Goal: Transaction & Acquisition: Purchase product/service

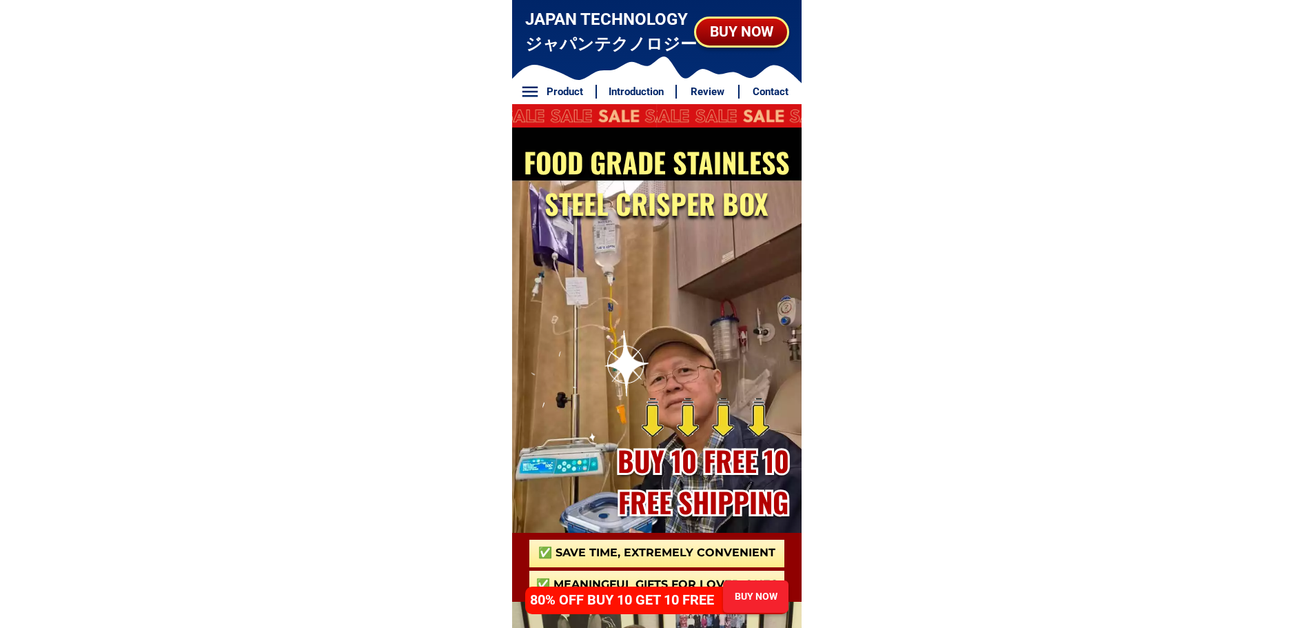
click at [741, 592] on div "BUY NOW" at bounding box center [755, 596] width 65 height 14
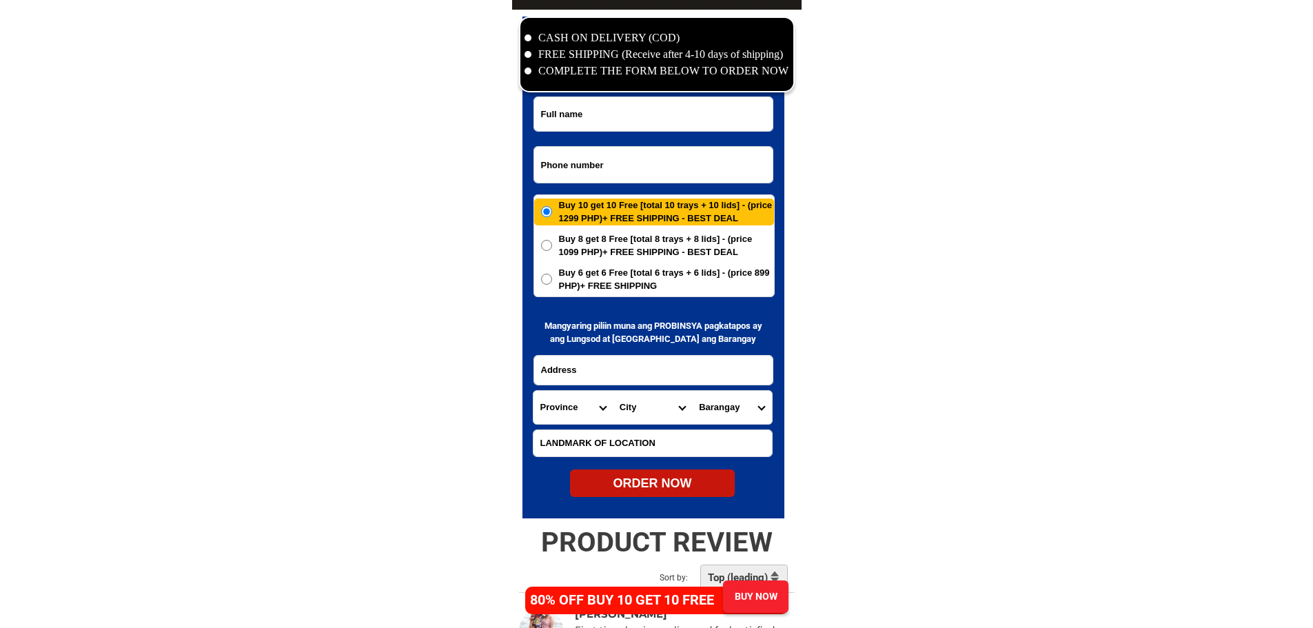
scroll to position [6660, 0]
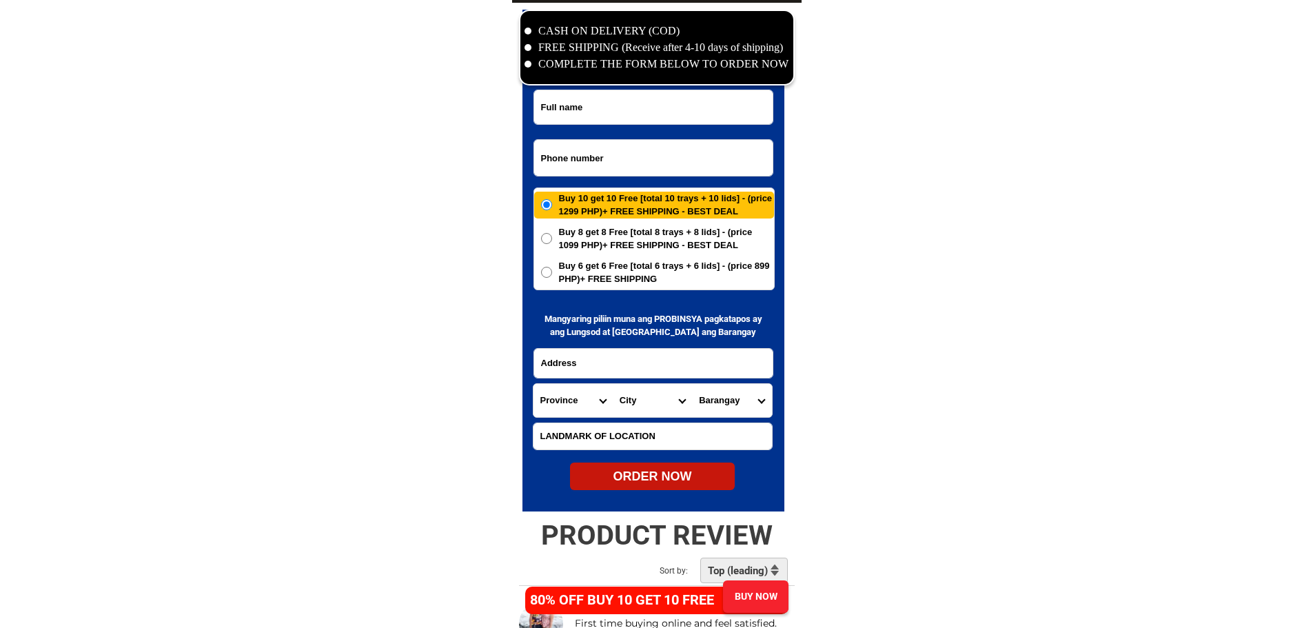
click at [633, 156] on input "Input phone_number" at bounding box center [653, 158] width 239 height 36
paste input "09171098926"
type input "09171098926"
click at [644, 107] on input "Input full_name" at bounding box center [653, 107] width 239 height 34
paste input "[PERSON_NAME]"
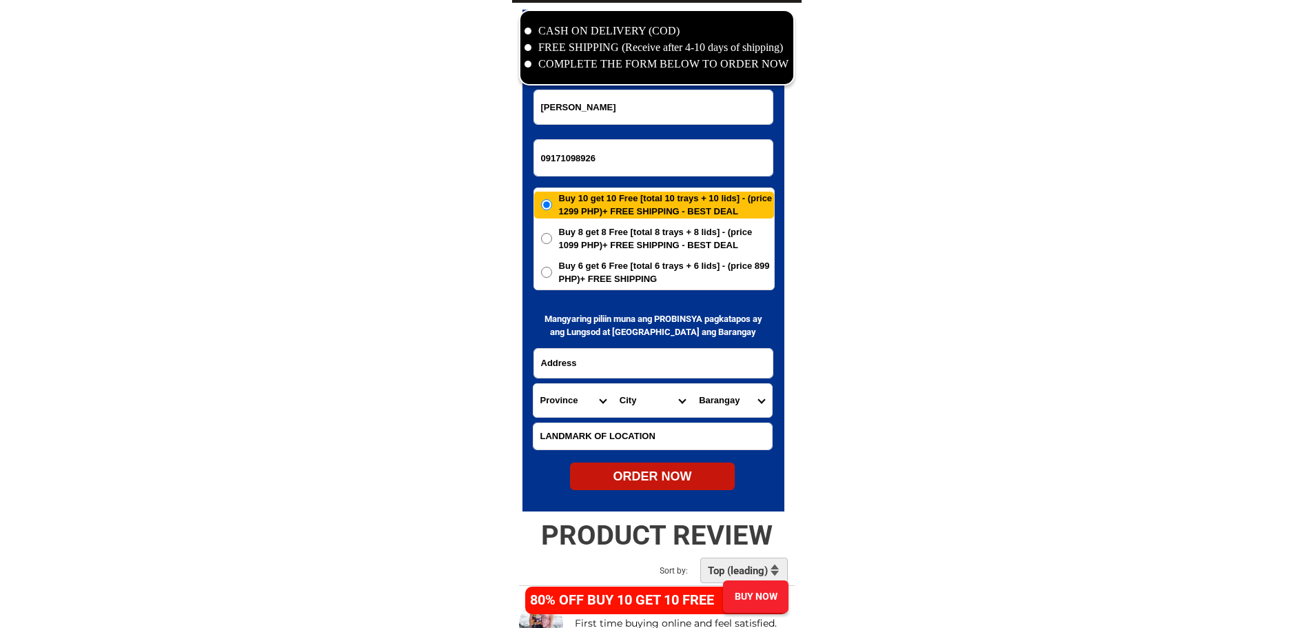
type input "[PERSON_NAME]"
click at [714, 356] on input "Input address" at bounding box center [653, 363] width 239 height 29
paste input "Blk [STREET_ADDRESS] Summer Meadows Subd.""
type input "Blk [STREET_ADDRESS] Summer Meadows Subd.""
click at [668, 432] on input "Input LANDMARKOFLOCATION" at bounding box center [653, 436] width 239 height 26
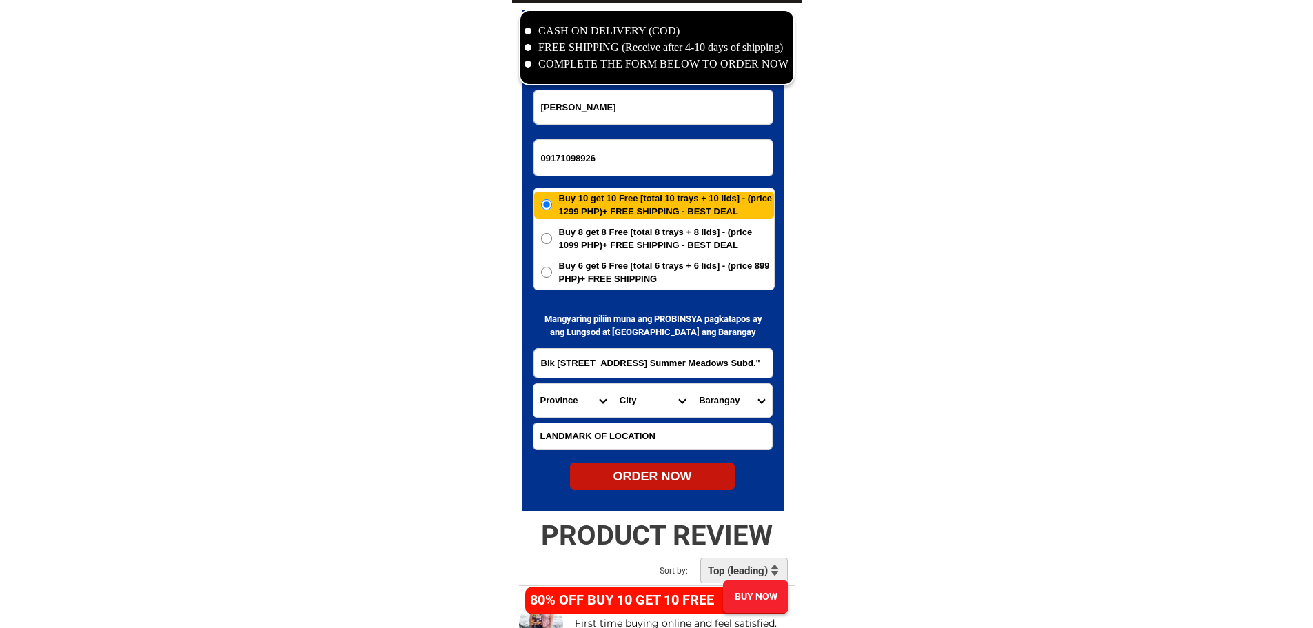
paste input "5th house on the right from subdivision’s water tank."
type input "5th house on the right from subdivision’s water tank."
click at [567, 397] on select "Province [GEOGRAPHIC_DATA] [GEOGRAPHIC_DATA][PERSON_NAME][GEOGRAPHIC_DATA][GEOG…" at bounding box center [573, 400] width 79 height 33
select select "63_826"
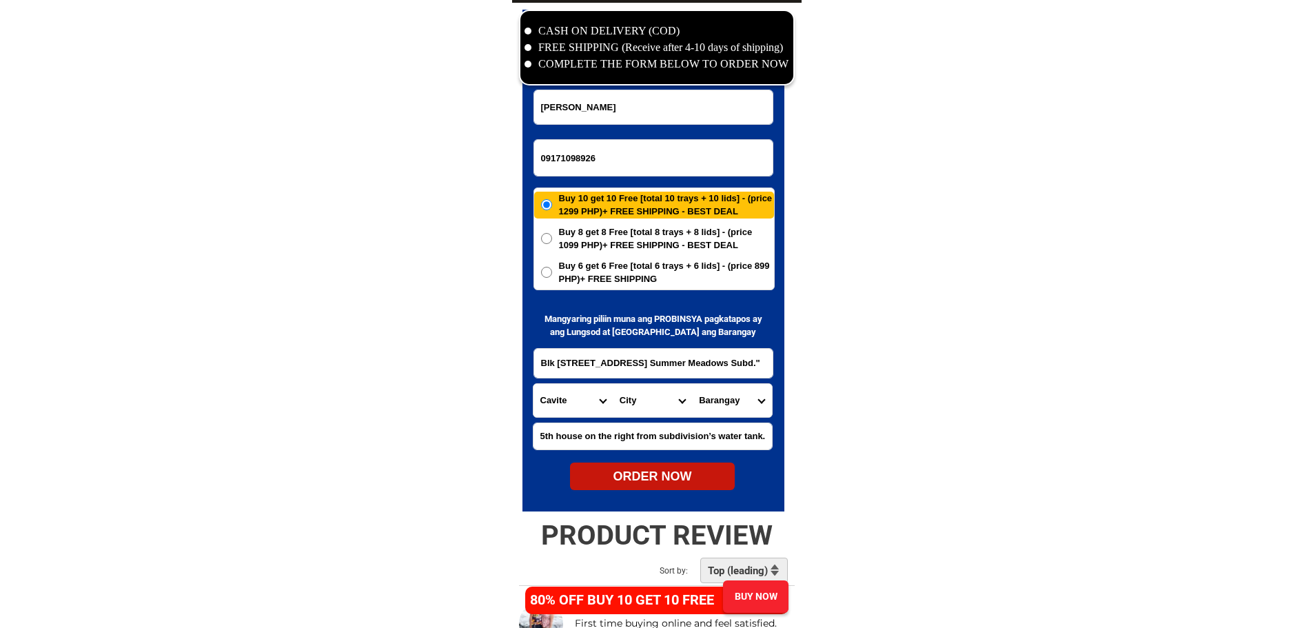
click at [627, 408] on select "City [PERSON_NAME] [PERSON_NAME] [GEOGRAPHIC_DATA]-city [GEOGRAPHIC_DATA]-[GEOG…" at bounding box center [652, 400] width 79 height 33
select select "63_8262364"
click at [729, 403] on select "Barangay Burol Burol i Burol ii Burol iii [PERSON_NAME] (bago-a-ingud) [PERSON_…" at bounding box center [731, 400] width 79 height 33
select select "63_826236465"
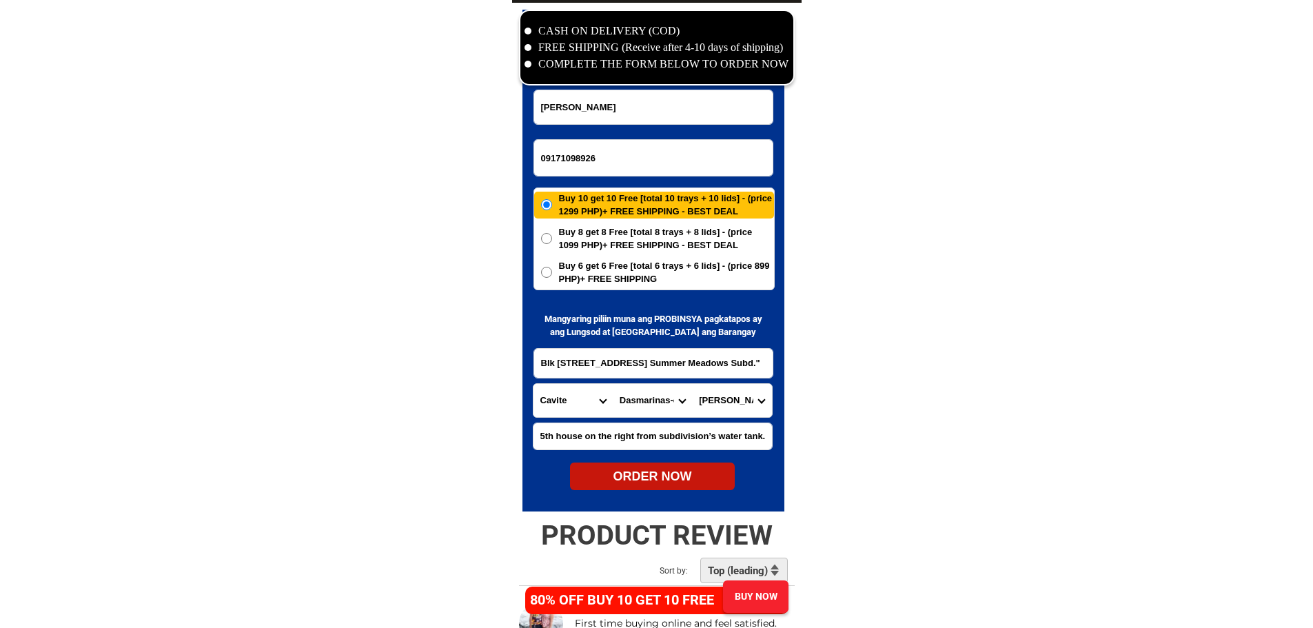
click at [735, 405] on select "Barangay Burol Burol i Burol ii Burol iii [PERSON_NAME] (bago-a-ingud) [PERSON_…" at bounding box center [731, 400] width 79 height 33
click at [680, 485] on div "ORDER NOW" at bounding box center [652, 476] width 165 height 19
radio input "true"
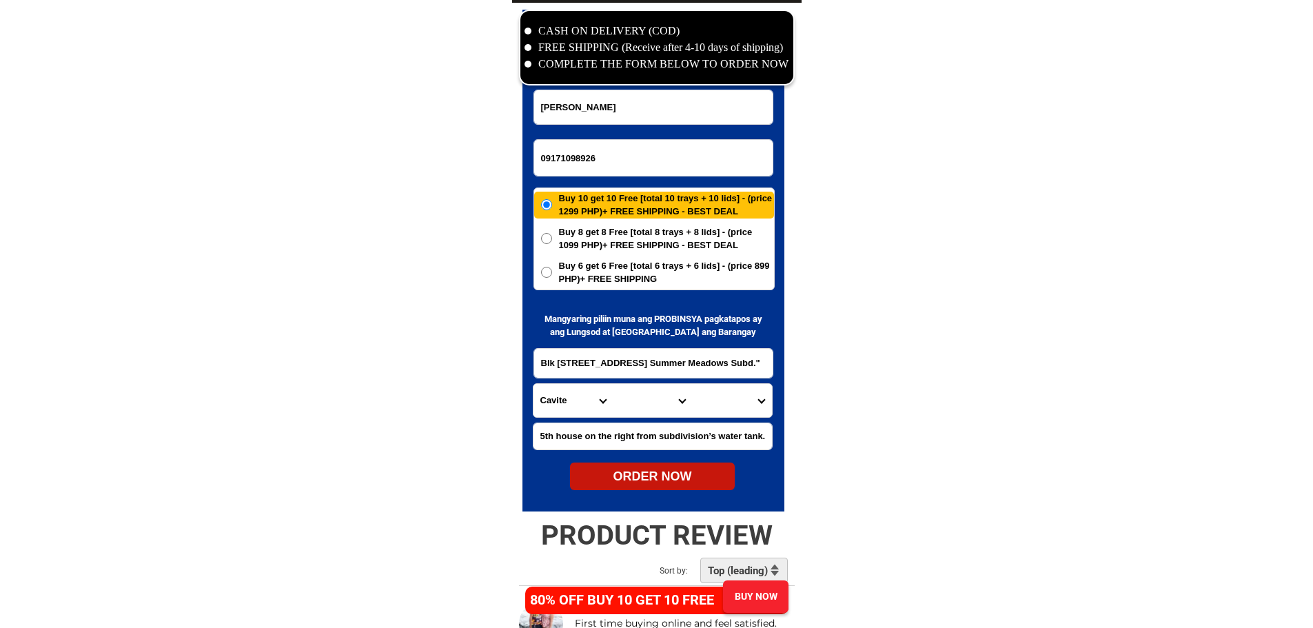
click at [641, 152] on input "09171098926" at bounding box center [653, 158] width 239 height 36
paste input "09368527635"
type input "09368527635"
paste input "[PERSON_NAME]"
click at [714, 108] on input "Input full_name" at bounding box center [653, 107] width 239 height 34
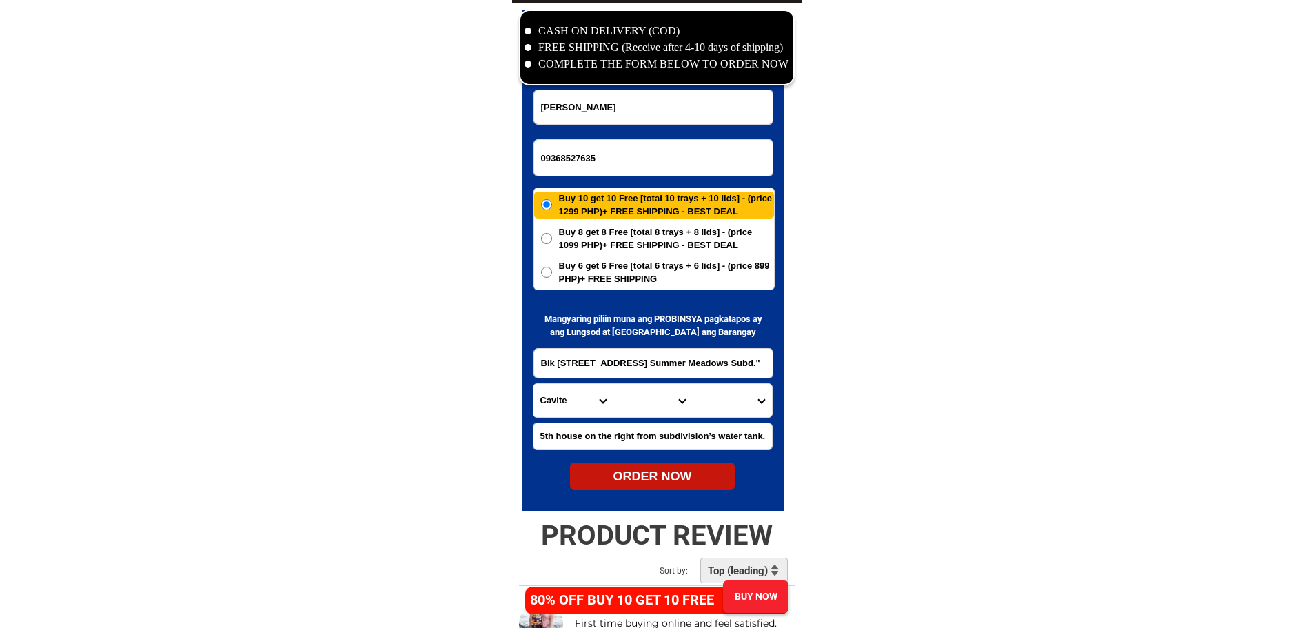
type input "[PERSON_NAME]"
click at [615, 352] on input "Input address" at bounding box center [653, 363] width 239 height 29
paste input "proper,la union La union [PERSON_NAME] del norte."
type input "proper,la union La union [PERSON_NAME] del norte."
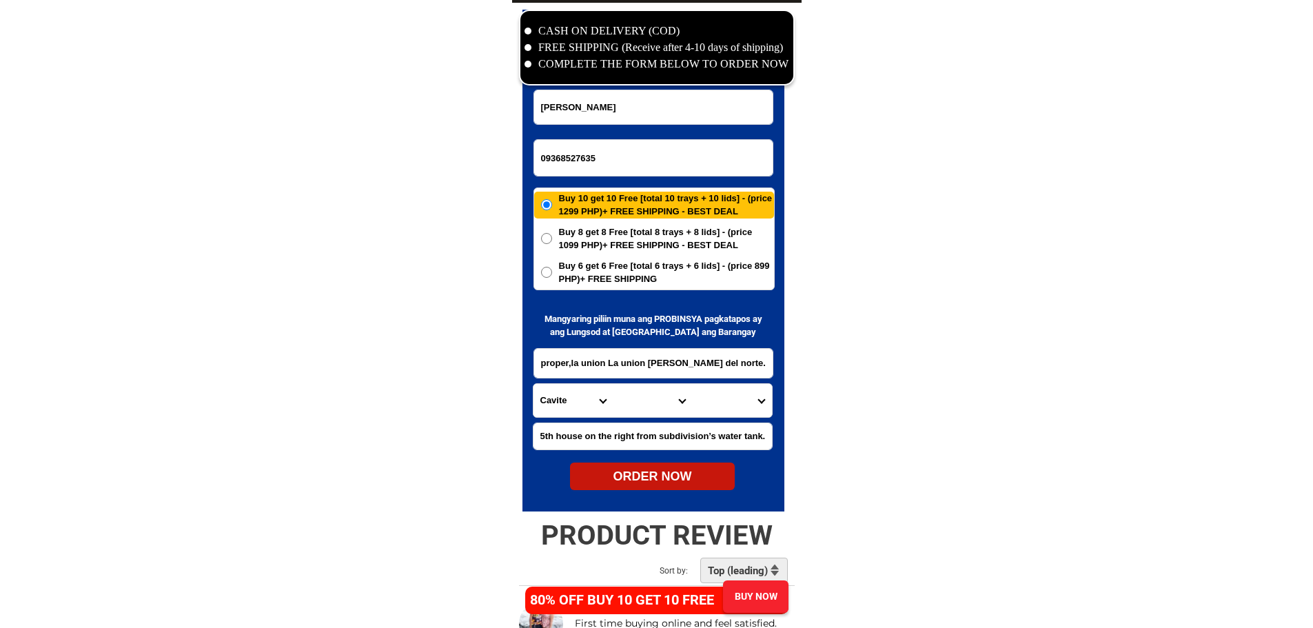
drag, startPoint x: 1039, startPoint y: 422, endPoint x: 714, endPoint y: 444, distance: 325.5
click at [617, 413] on select "City" at bounding box center [652, 400] width 79 height 33
click at [548, 401] on select "Province [GEOGRAPHIC_DATA] [GEOGRAPHIC_DATA][PERSON_NAME][GEOGRAPHIC_DATA][GEOG…" at bounding box center [573, 400] width 79 height 33
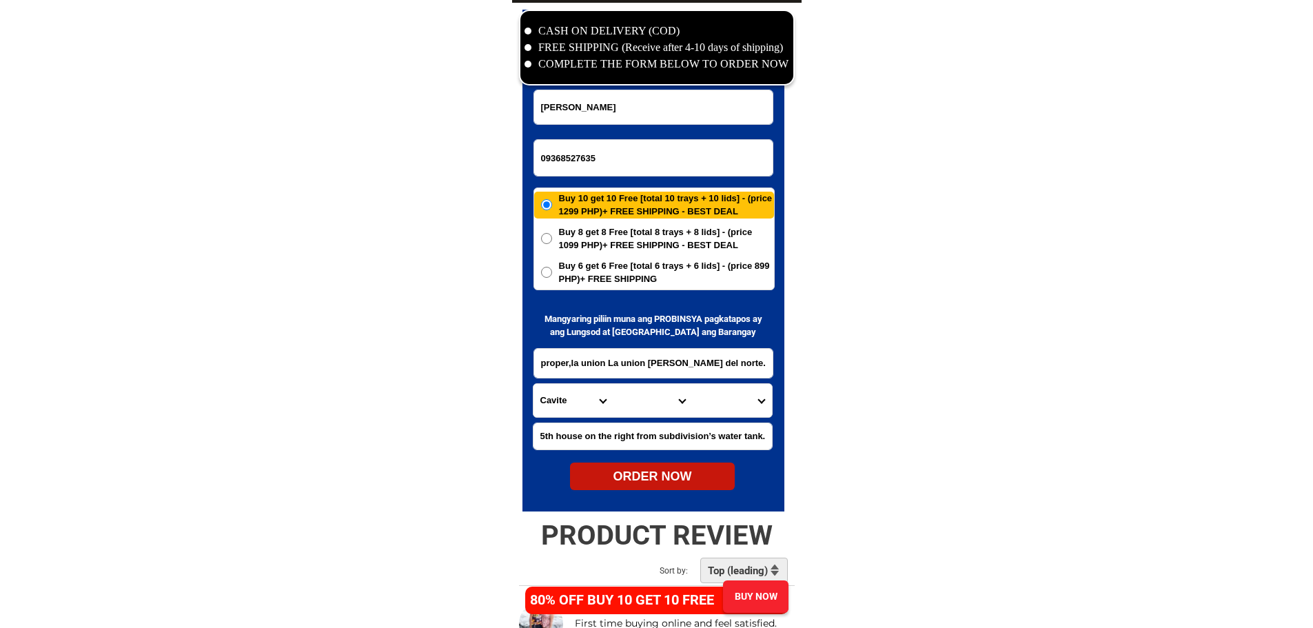
select select "63_800"
click at [651, 403] on select "City [PERSON_NAME]-city [GEOGRAPHIC_DATA]-city [GEOGRAPHIC_DATA][PERSON_NAME] K…" at bounding box center [652, 400] width 79 height 33
click at [654, 402] on select "City [PERSON_NAME]-city [GEOGRAPHIC_DATA]-city [GEOGRAPHIC_DATA][PERSON_NAME] K…" at bounding box center [652, 400] width 79 height 33
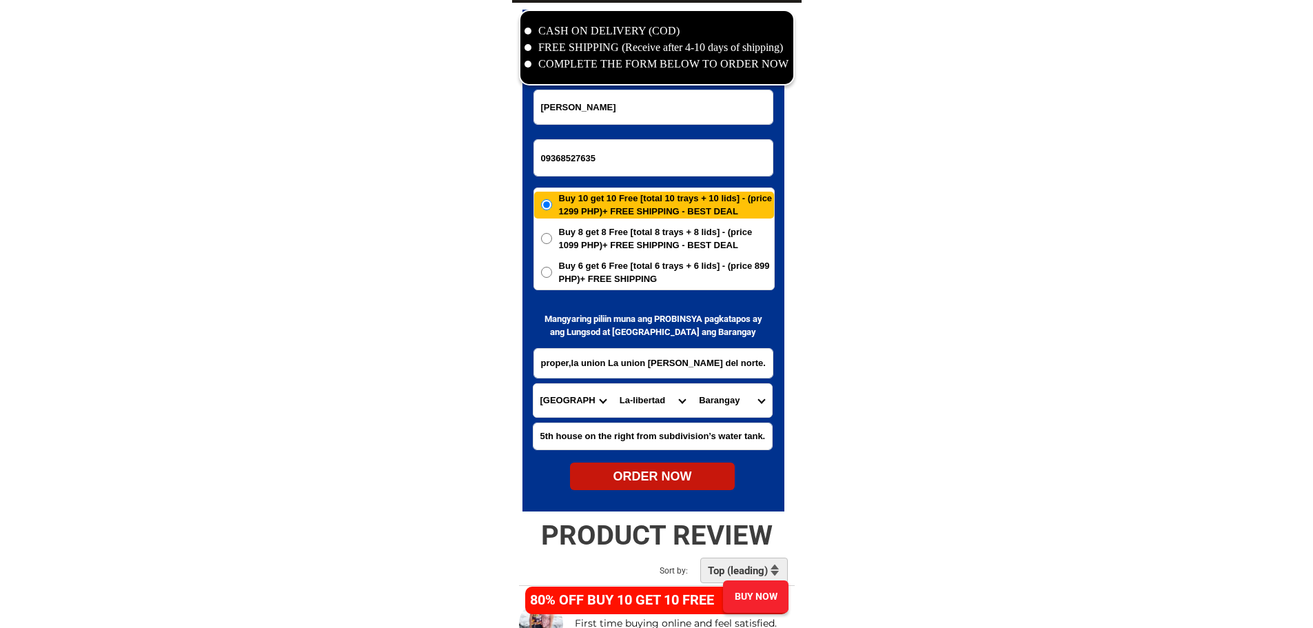
click at [665, 408] on select "City [PERSON_NAME]-city [GEOGRAPHIC_DATA]-city [GEOGRAPHIC_DATA][PERSON_NAME] K…" at bounding box center [652, 400] width 79 height 33
select select "63_8005357"
click at [737, 403] on select "Barangay [PERSON_NAME] (pob.) Balas [PERSON_NAME] [PERSON_NAME] [PERSON_NAME] L…" at bounding box center [731, 400] width 79 height 33
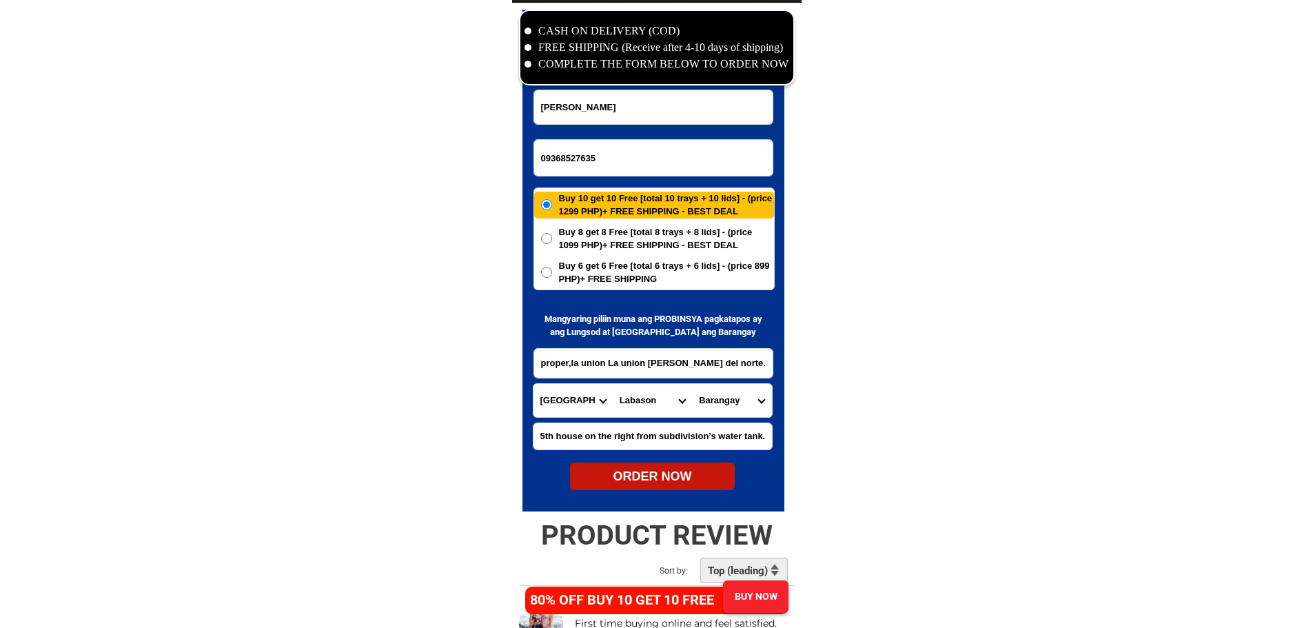
select select "63_80053575248"
drag, startPoint x: 974, startPoint y: 429, endPoint x: 867, endPoint y: 447, distance: 108.3
click at [667, 480] on div "ORDER NOW" at bounding box center [652, 476] width 165 height 19
type input "proper,la union La union [PERSON_NAME] del norte."
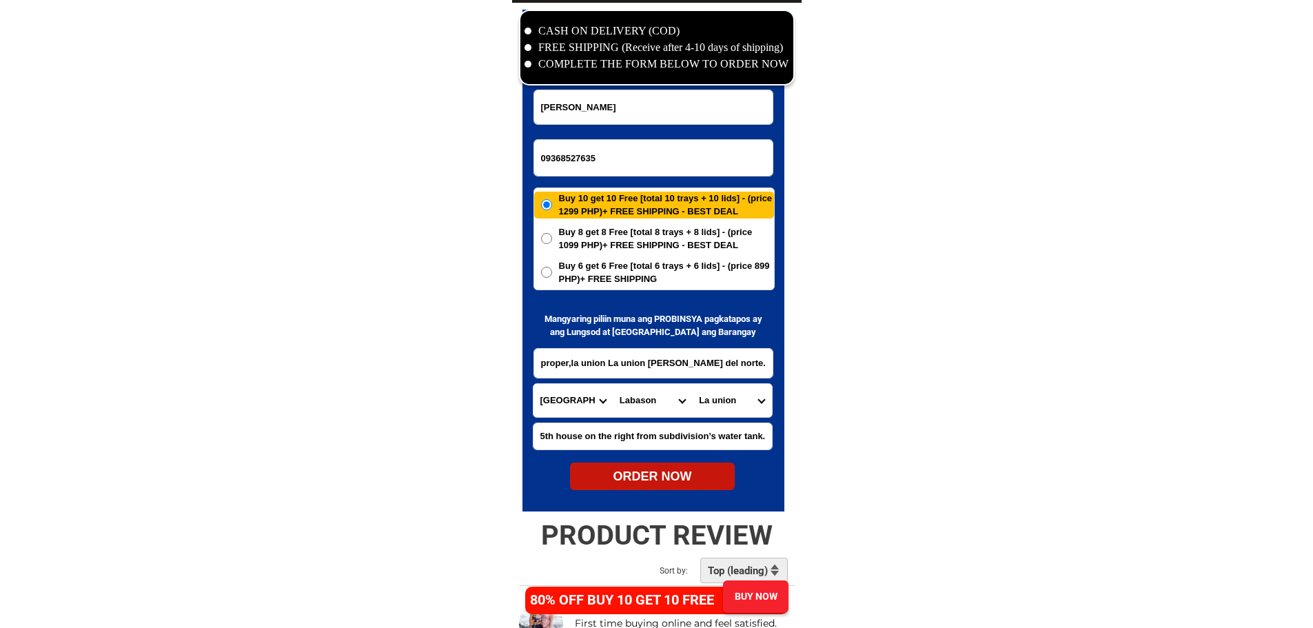
radio input "true"
drag, startPoint x: 615, startPoint y: 157, endPoint x: 819, endPoint y: 241, distance: 220.7
click at [615, 156] on input "Input phone_number" at bounding box center [653, 158] width 239 height 36
paste input "09150992940"
type input "09150992940"
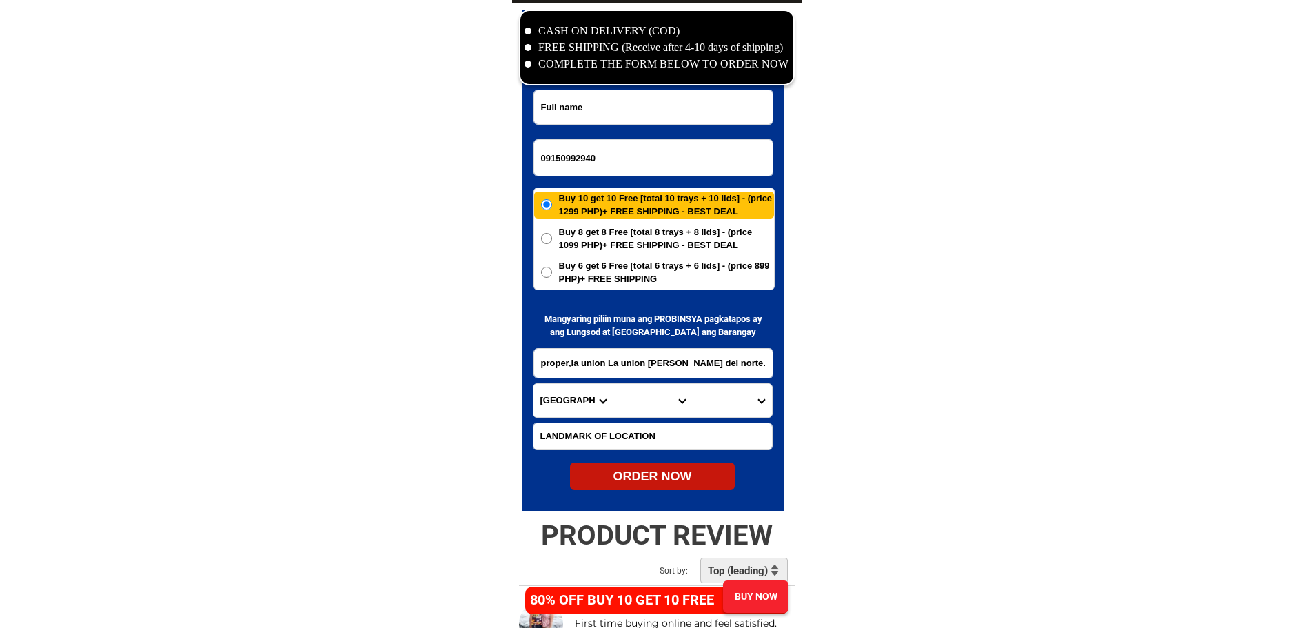
click at [634, 105] on input "Input full_name" at bounding box center [653, 107] width 239 height 34
paste input "[PERSON_NAME]"
type input "[PERSON_NAME]"
click at [590, 362] on input "Input address" at bounding box center [653, 363] width 239 height 29
paste input ""Blk 40 lot 1 n/ v 2 galas bignay val. City"
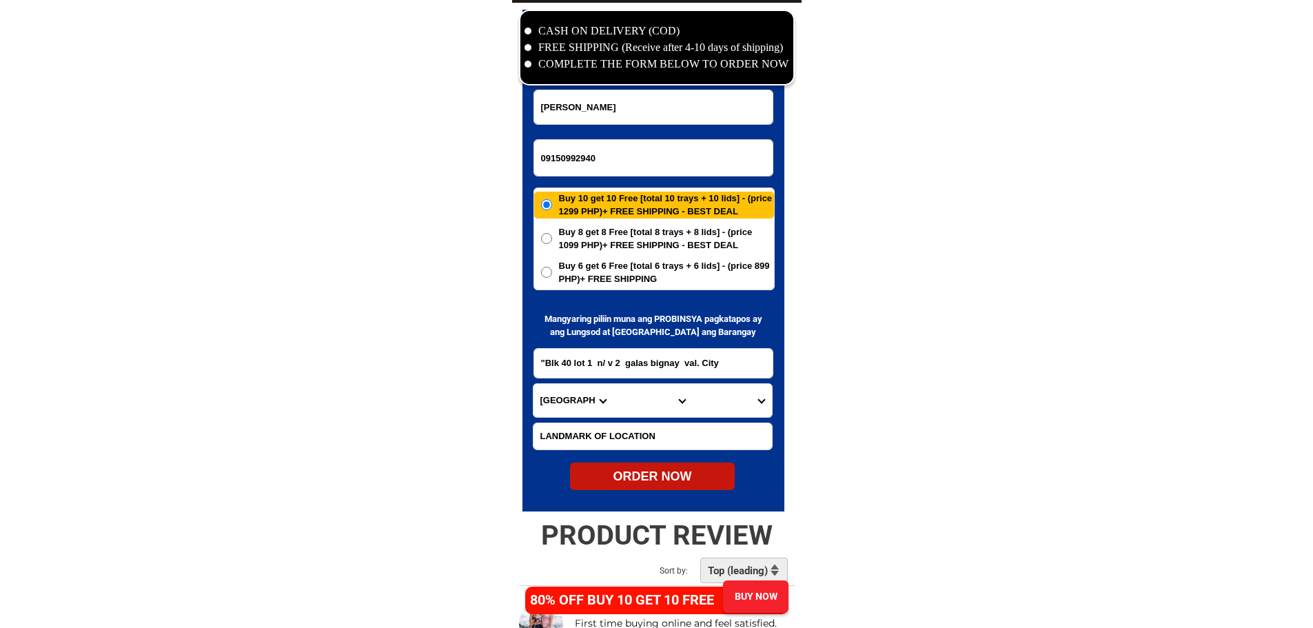
type input ""Blk 40 lot 1 n/ v 2 galas bignay val. City"
click at [574, 404] on select "Province [GEOGRAPHIC_DATA] [GEOGRAPHIC_DATA][PERSON_NAME][GEOGRAPHIC_DATA][GEOG…" at bounding box center [573, 400] width 79 height 33
select select "63_219"
click at [633, 405] on select "City" at bounding box center [652, 400] width 79 height 33
select select "63_2191080"
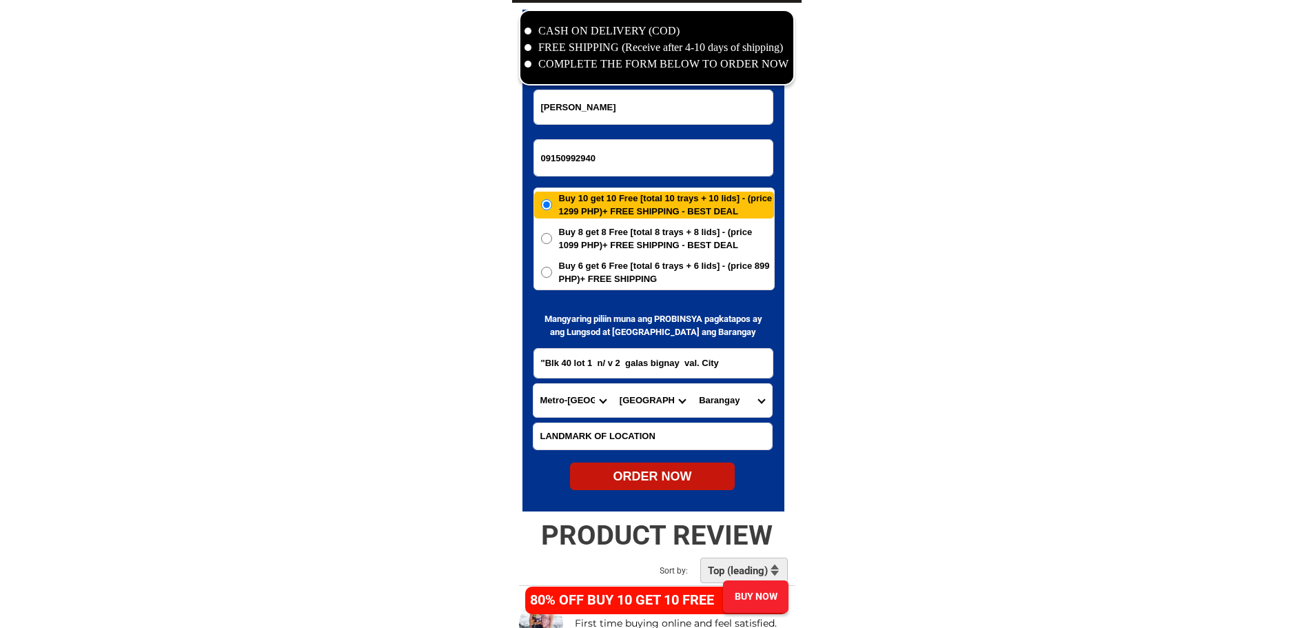
drag, startPoint x: 879, startPoint y: 398, endPoint x: 757, endPoint y: 415, distance: 123.2
click at [751, 414] on select "[GEOGRAPHIC_DATA] Bagbaguin Balangkas Bignay [PERSON_NAME] Canumay [GEOGRAPHIC_…" at bounding box center [731, 400] width 79 height 33
select select "63_21910802333"
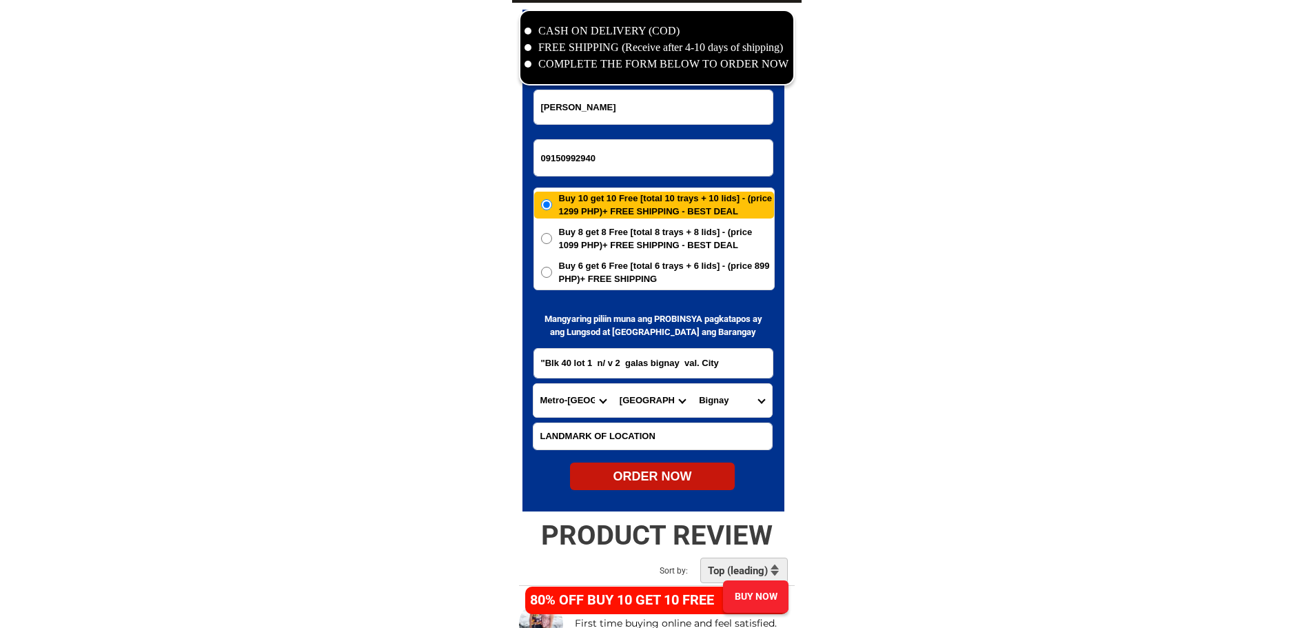
click at [684, 476] on div "ORDER NOW" at bounding box center [652, 476] width 165 height 19
radio input "true"
